Goal: Transaction & Acquisition: Purchase product/service

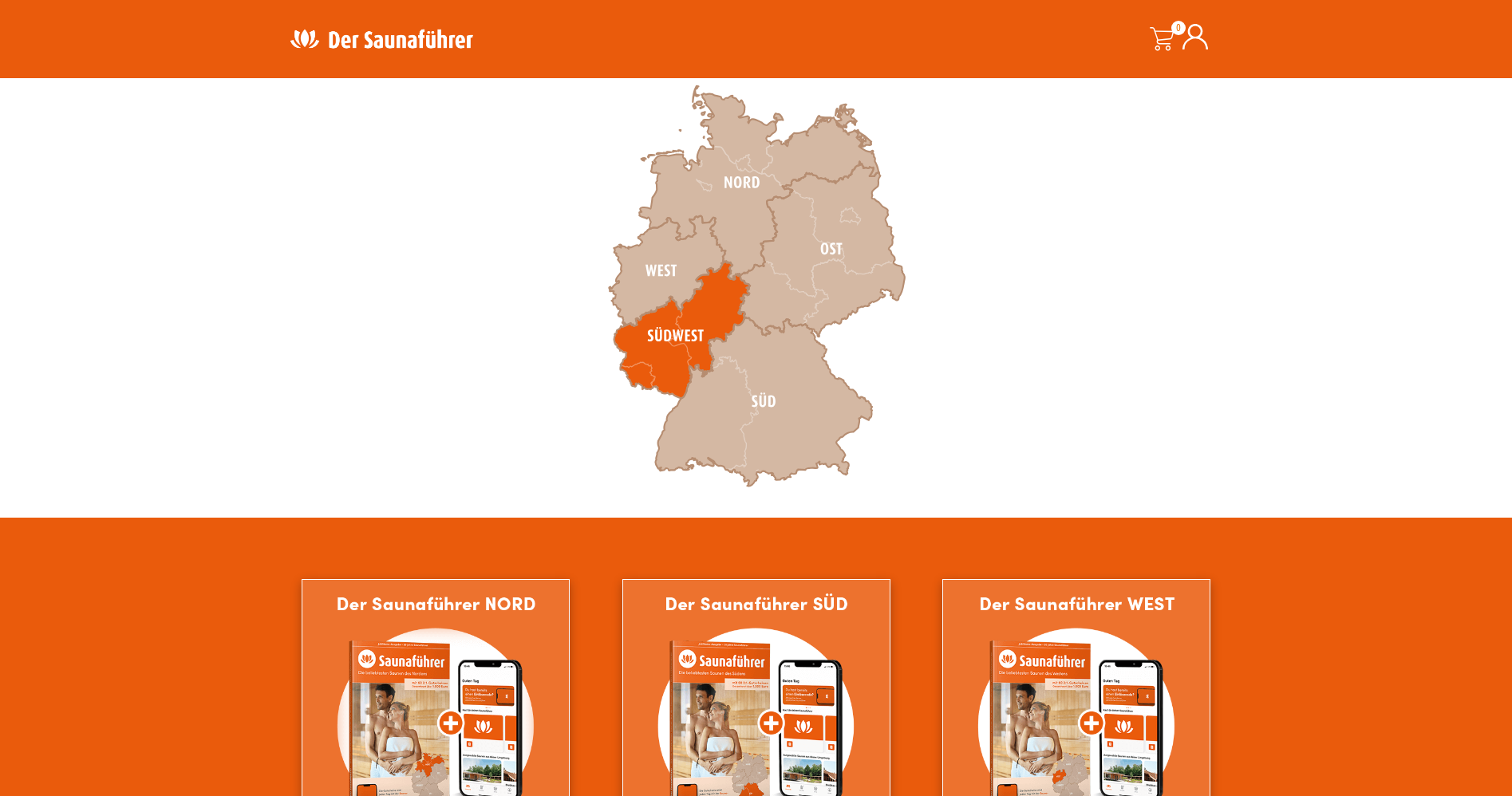
scroll to position [504, 0]
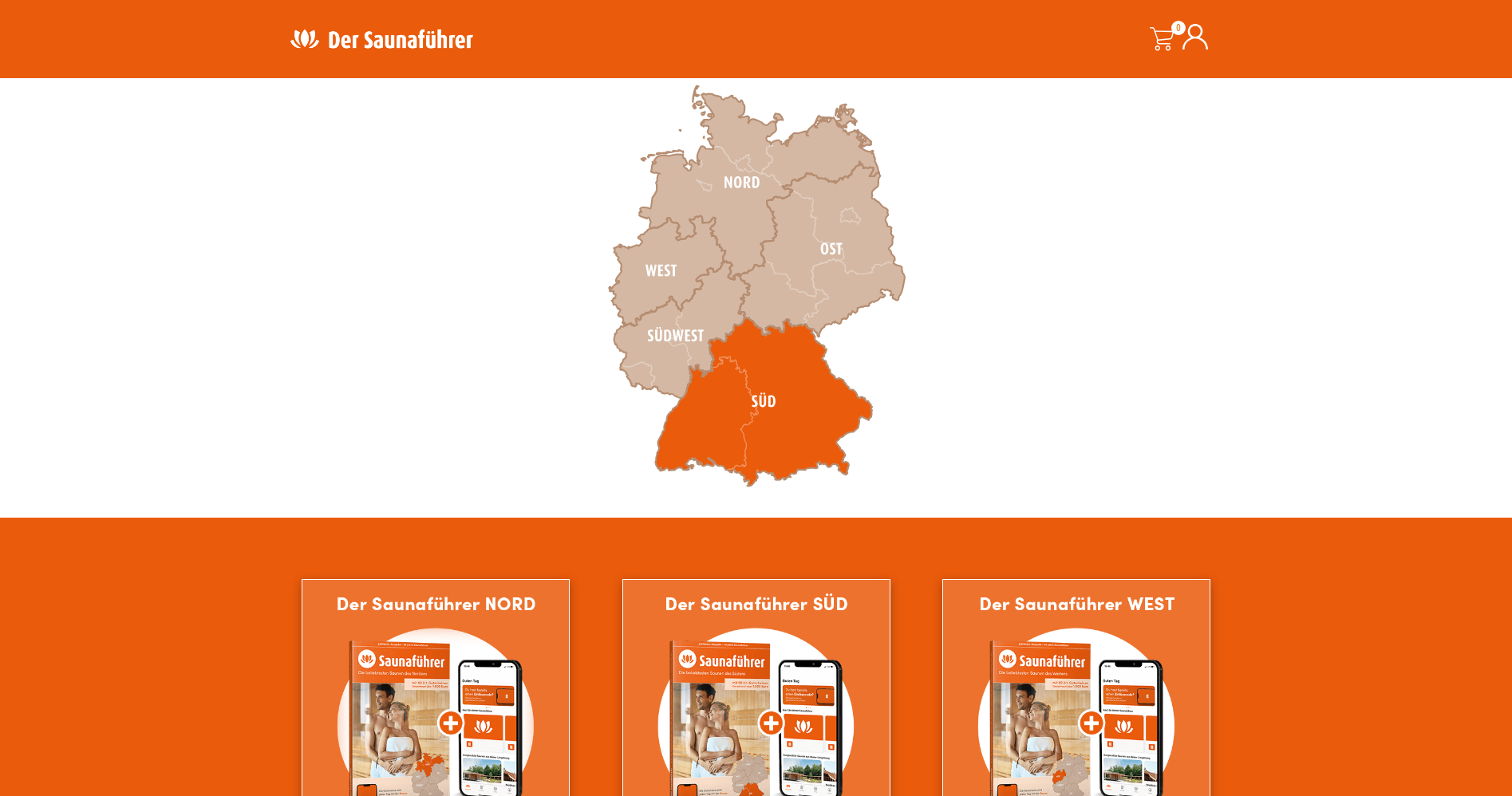
click at [707, 405] on icon at bounding box center [764, 402] width 217 height 169
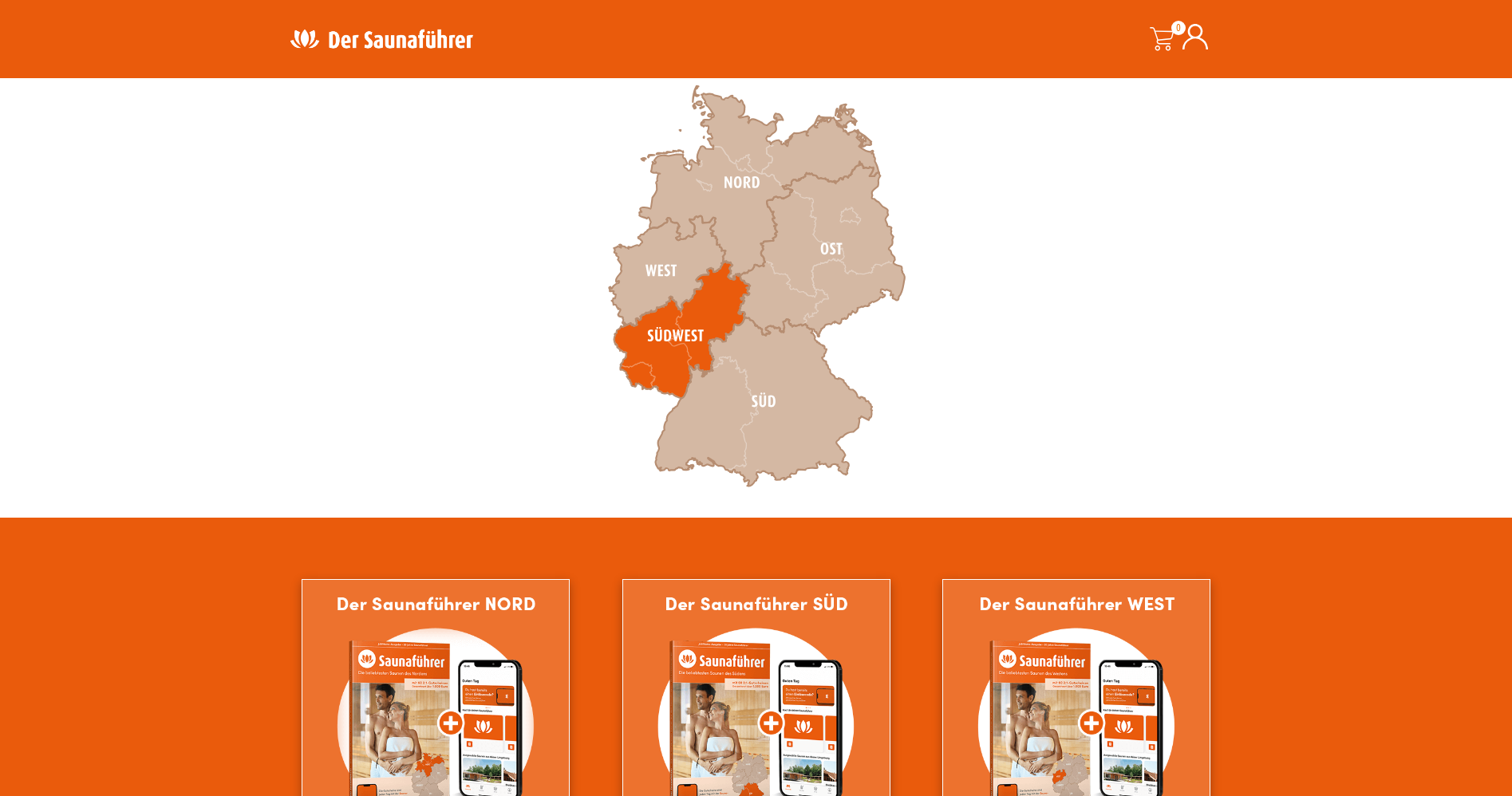
click at [666, 364] on icon at bounding box center [682, 330] width 136 height 137
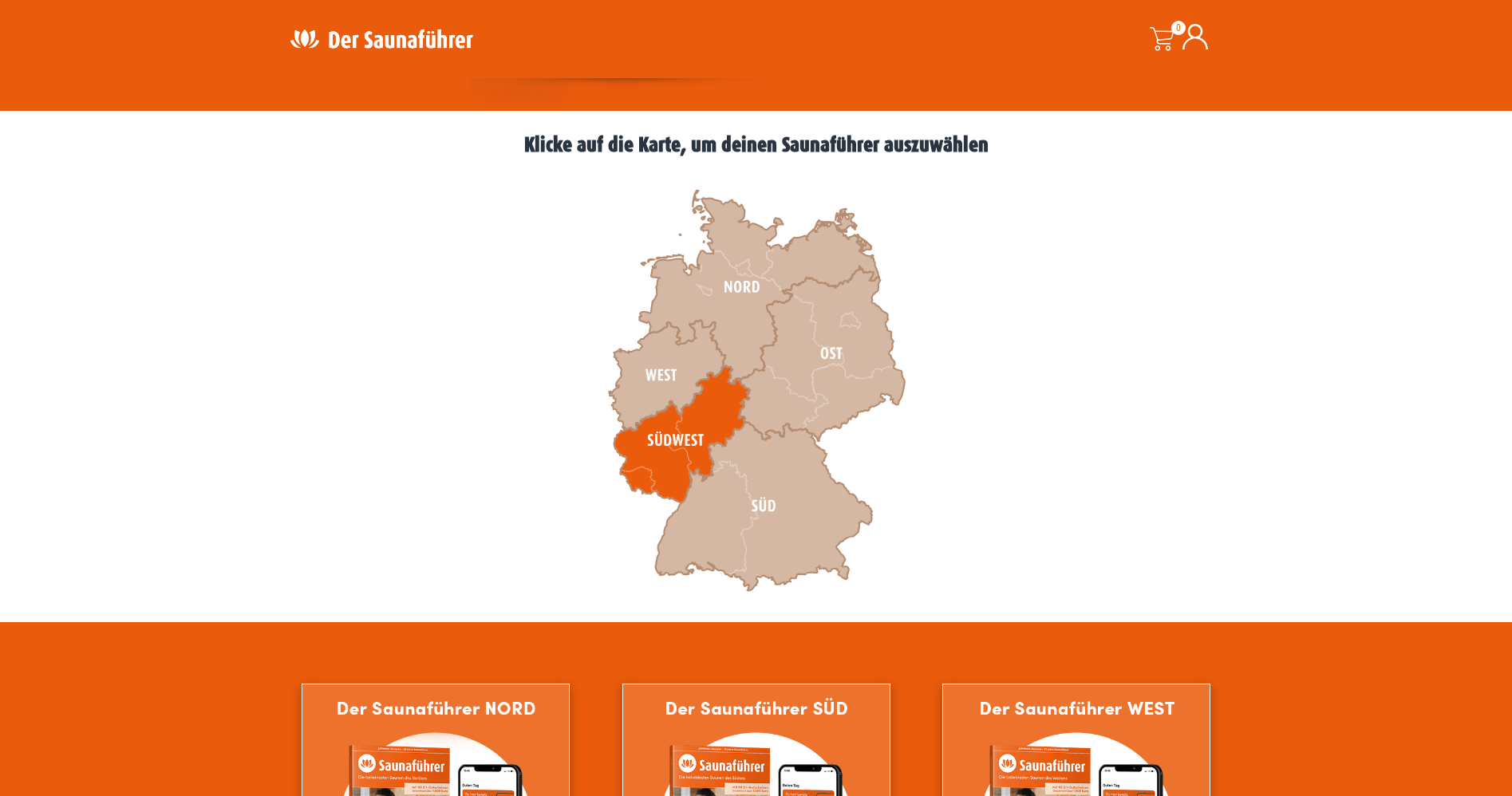
scroll to position [404, 0]
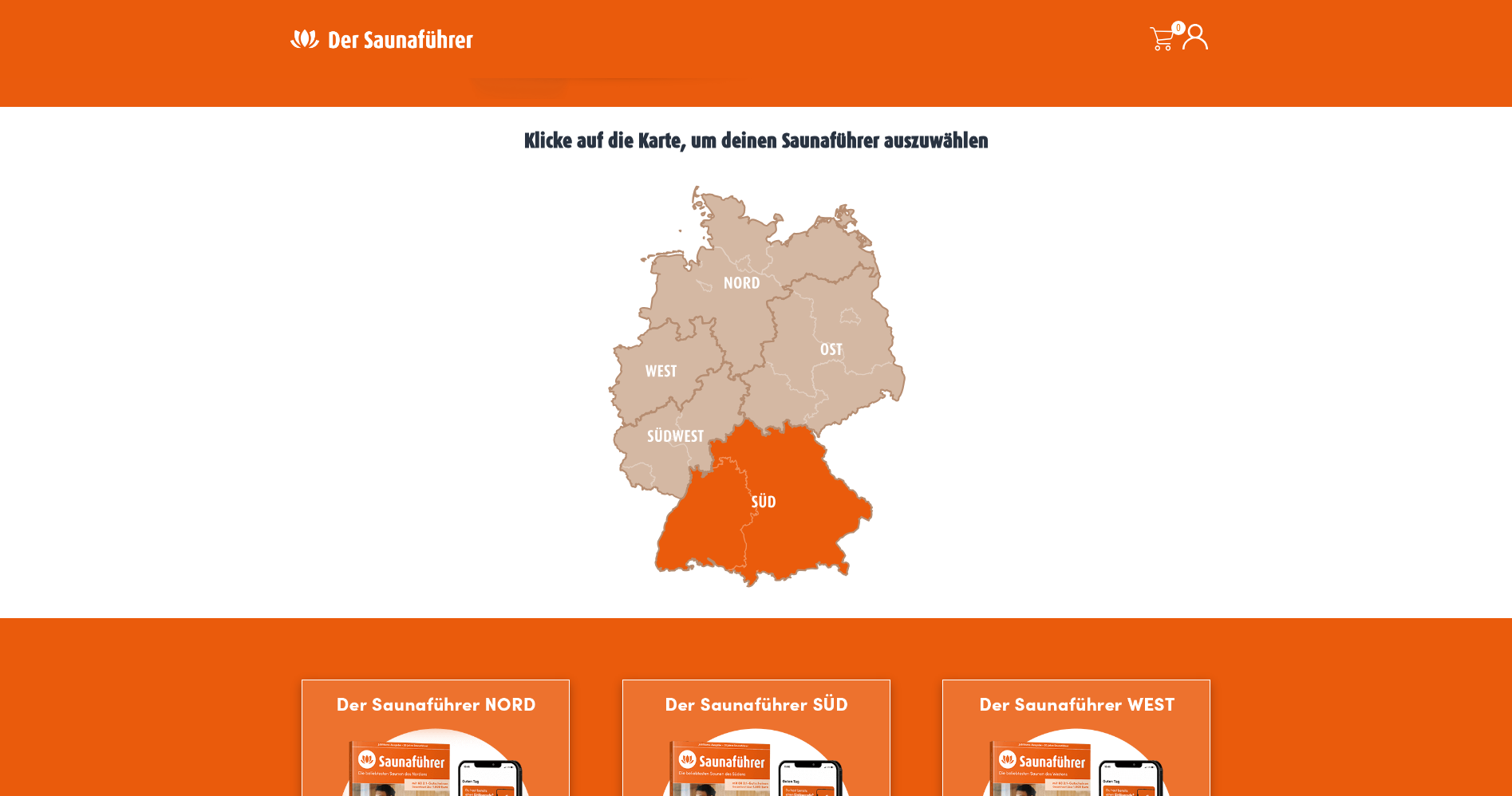
click at [665, 560] on icon at bounding box center [764, 502] width 217 height 169
